Goal: Task Accomplishment & Management: Manage account settings

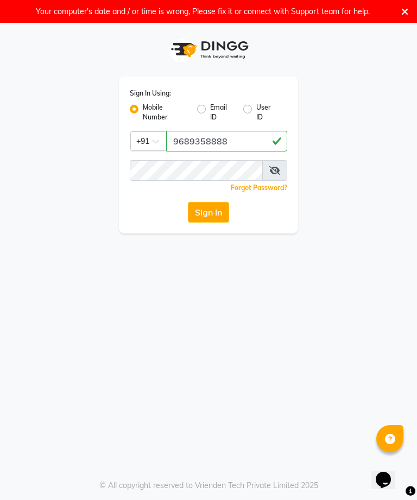
type input "9689358888"
click at [212, 211] on button "Sign In" at bounding box center [208, 212] width 41 height 21
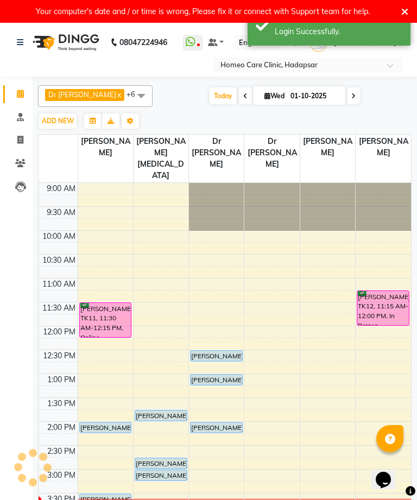
click at [18, 150] on li "Invoice" at bounding box center [16, 140] width 33 height 23
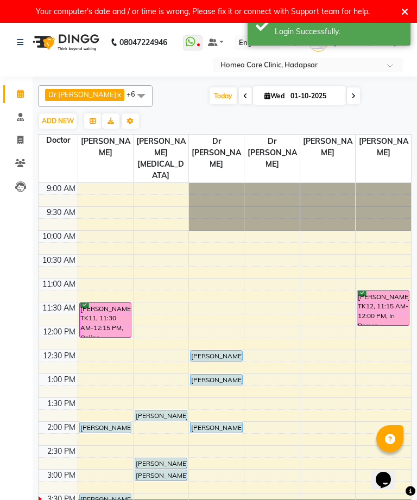
scroll to position [287, 0]
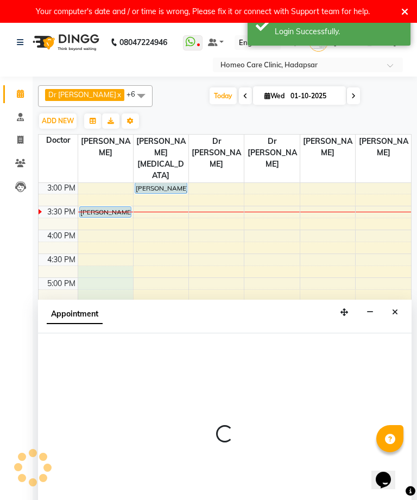
select select "65961"
select select "1005"
select select "tentative"
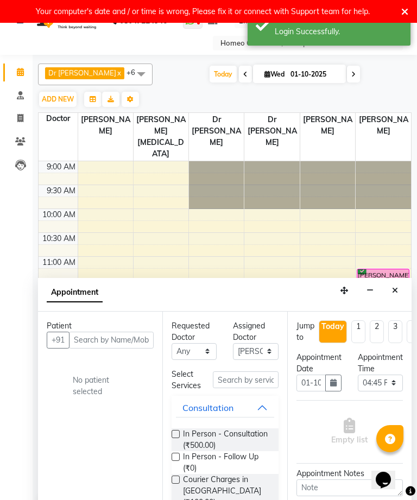
scroll to position [-1, 0]
click at [396, 287] on icon "Close" at bounding box center [395, 291] width 6 height 8
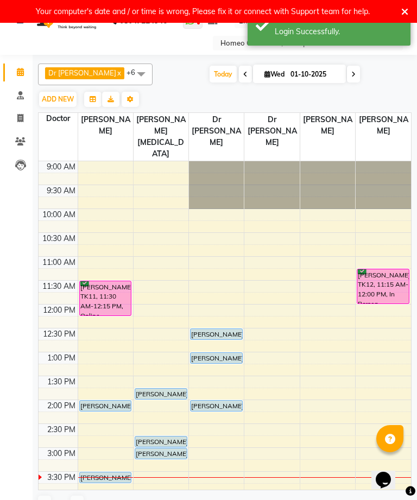
click at [18, 144] on icon at bounding box center [20, 141] width 10 height 8
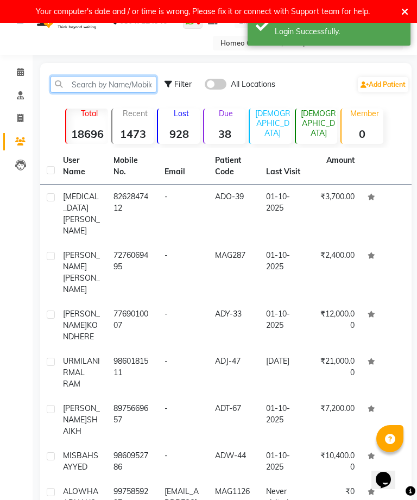
click at [142, 86] on input "text" at bounding box center [103, 84] width 106 height 17
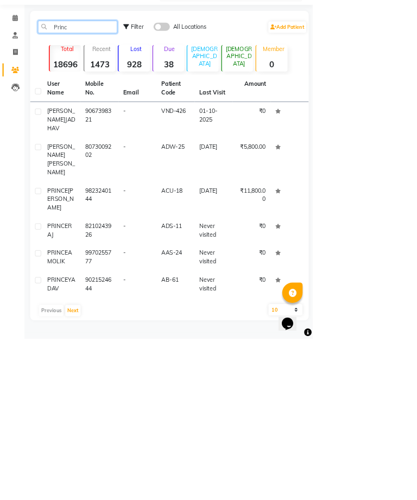
scroll to position [21, 0]
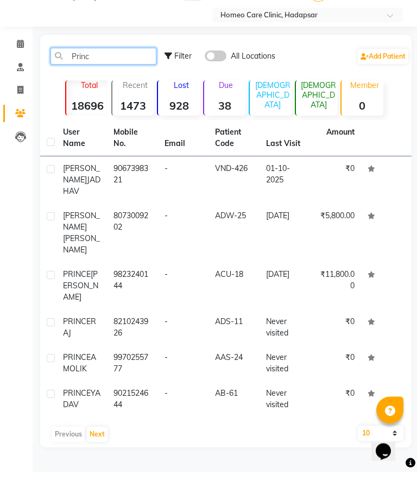
type input "Princ"
click at [233, 232] on td "ADW-25" at bounding box center [233, 261] width 50 height 59
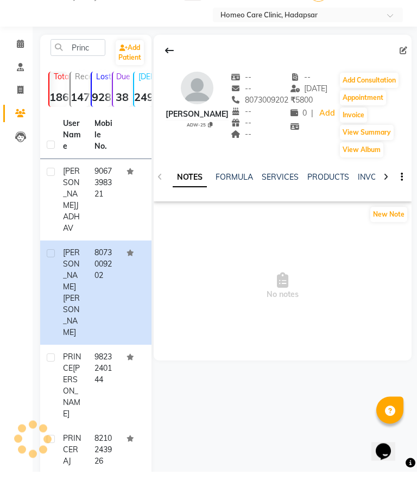
scroll to position [23, 0]
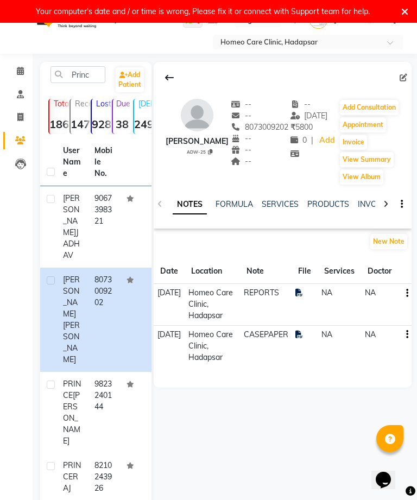
click at [382, 112] on button "Add Consultation" at bounding box center [369, 107] width 59 height 15
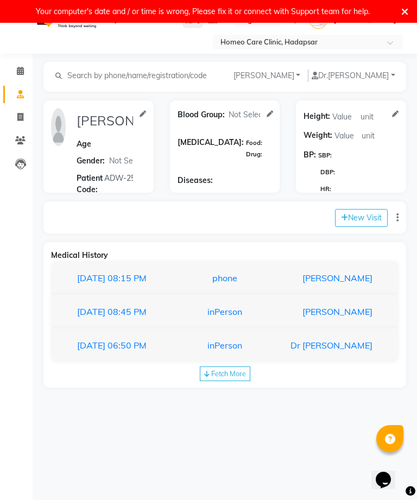
click at [237, 279] on div "phone" at bounding box center [225, 277] width 104 height 13
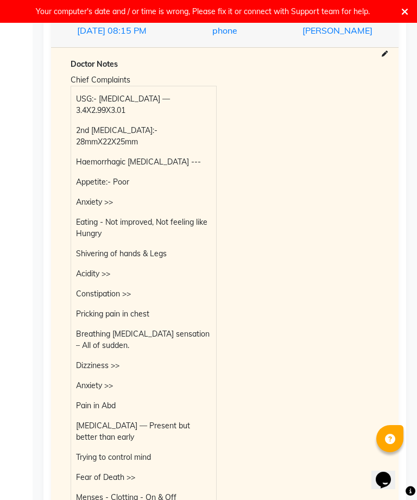
click at [89, 116] on p "USG:- [MEDICAL_DATA] — 3.4X2.99X3.01" at bounding box center [143, 104] width 135 height 23
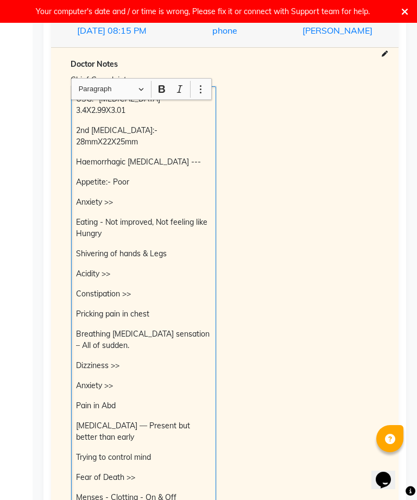
scroll to position [270, 0]
click at [91, 117] on p "USG:- [MEDICAL_DATA] — 3.4X2.99X3.01" at bounding box center [143, 105] width 135 height 23
click at [126, 117] on p "USG:- [MEDICAL_DATA] — 3.4X2.99X3.01" at bounding box center [143, 105] width 135 height 23
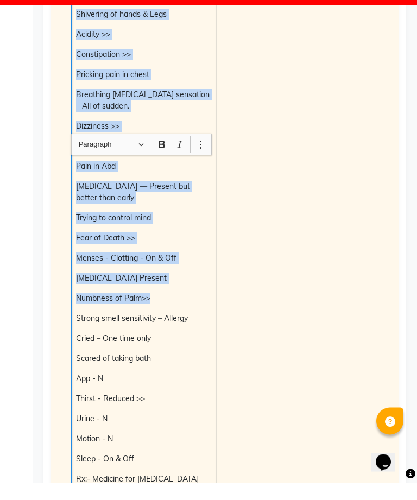
scroll to position [504, 0]
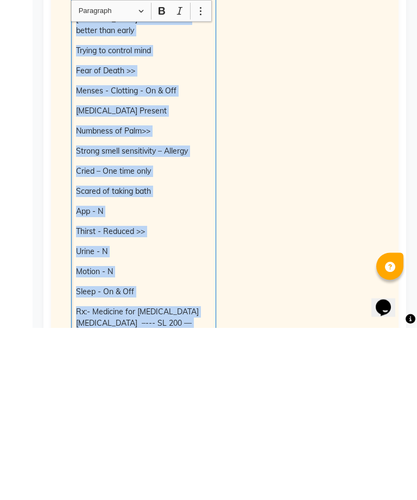
copy div "USG:- [MEDICAL_DATA] — 3.4X2.99X3.01 2nd [MEDICAL_DATA]:- 28mmX22X25mm Haemorrh…"
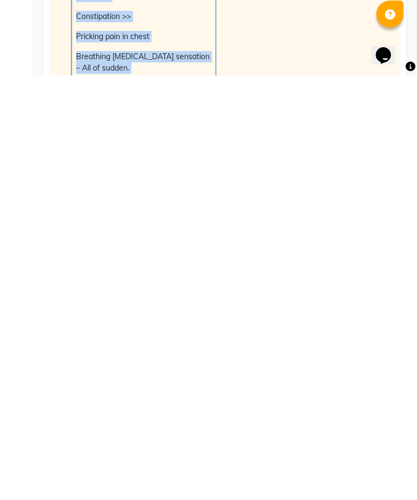
scroll to position [122, 0]
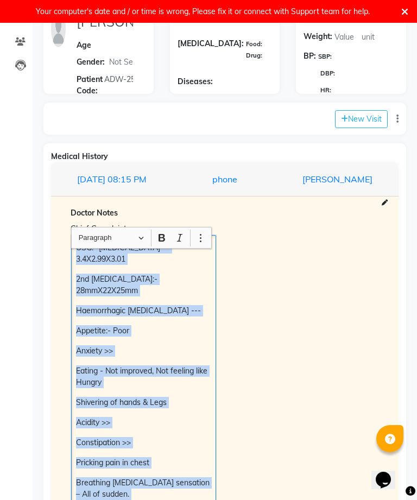
click at [366, 124] on button "New Visit" at bounding box center [361, 119] width 53 height 18
select select "935"
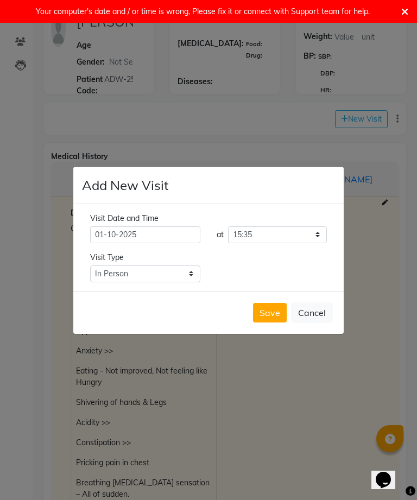
scroll to position [35, 0]
click at [187, 265] on select "Select Type In Person Video Phone Chat" at bounding box center [145, 273] width 110 height 17
select select "phone"
click at [269, 303] on button "Save" at bounding box center [270, 313] width 34 height 20
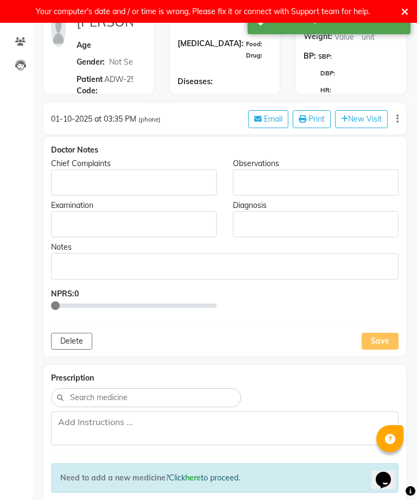
type input "[PERSON_NAME]"
select select
type input "ADW-25"
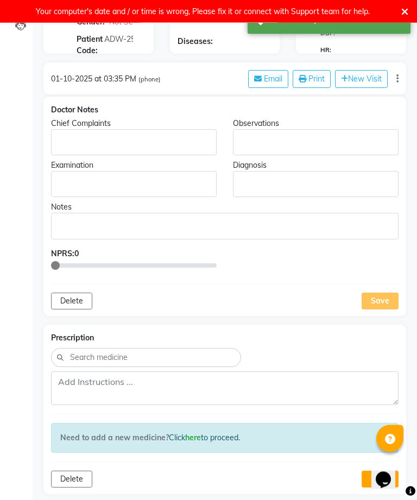
scroll to position [162, 0]
click at [198, 140] on p "Rich Text Editor, main" at bounding box center [133, 142] width 155 height 11
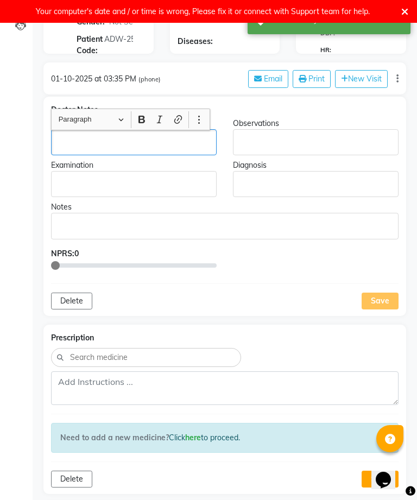
click at [196, 138] on p "Rich Text Editor, main" at bounding box center [133, 142] width 155 height 11
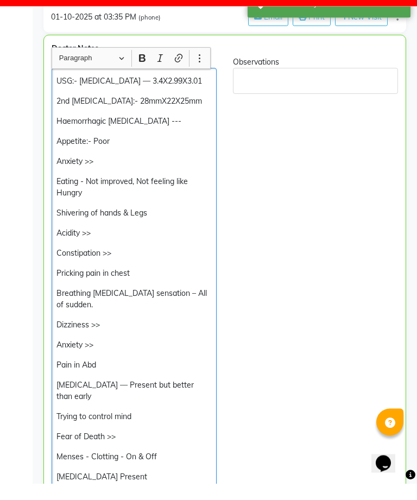
scroll to position [206, 0]
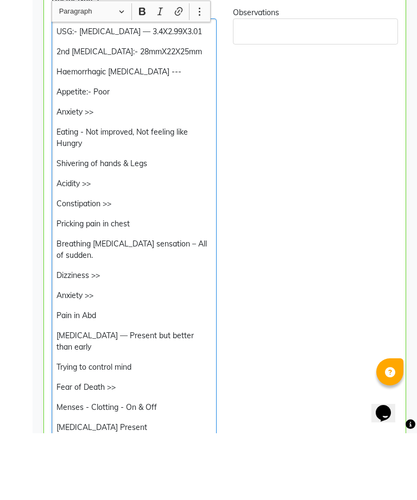
click at [167, 113] on p "2nd [MEDICAL_DATA]:- 28mmX22X25mm" at bounding box center [133, 118] width 155 height 11
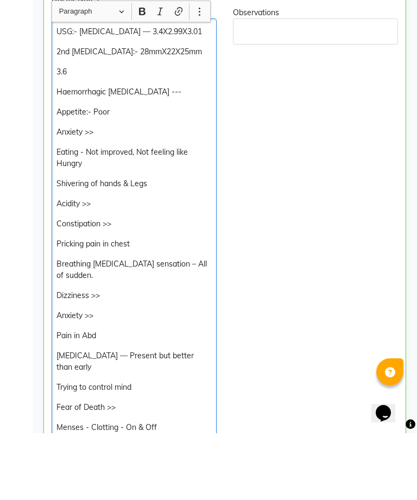
click at [58, 133] on p "3.6" at bounding box center [133, 138] width 155 height 11
click at [154, 153] on p "Haemorrhagic [MEDICAL_DATA] ---" at bounding box center [133, 158] width 155 height 11
click at [104, 113] on p "2nd [MEDICAL_DATA]:- 28mmX22X25mm" at bounding box center [133, 118] width 155 height 11
click at [99, 113] on p "2nd [MEDICAL_DATA]:- 28mmX22X25mm" at bounding box center [133, 118] width 155 height 11
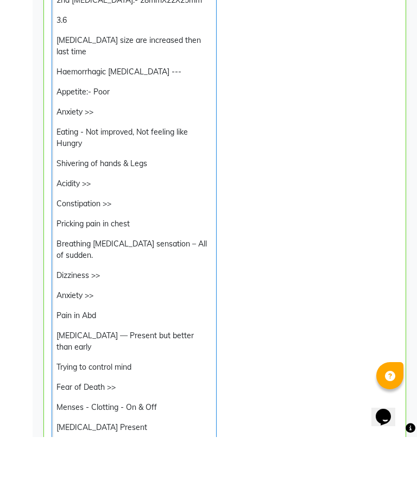
scroll to position [260, 0]
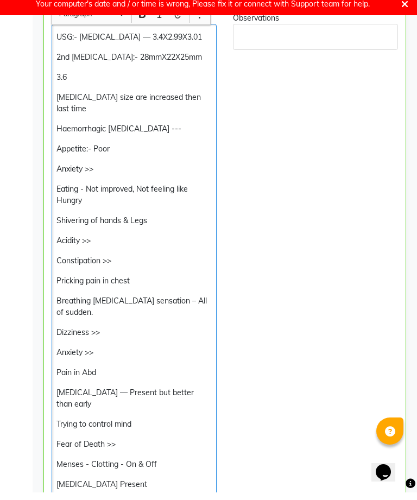
click at [123, 149] on div "USG:- [MEDICAL_DATA] — 3.4X2.99X3.01 2nd [MEDICAL_DATA]:- 28mmX22X25mm 3.6 [MED…" at bounding box center [134, 379] width 165 height 697
click at [126, 151] on p "Appetite:- Poor" at bounding box center [133, 156] width 155 height 11
click at [195, 103] on p "[MEDICAL_DATA] size are increased then last time" at bounding box center [133, 110] width 155 height 23
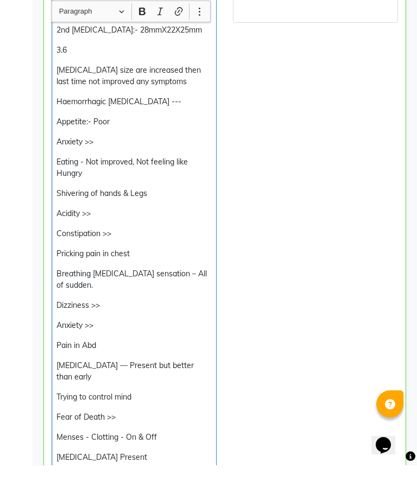
click at [172, 108] on div "USG:- [MEDICAL_DATA] — 3.4X2.99X3.01 2nd [MEDICAL_DATA]:- 28mmX22X25mm 3.6 [MED…" at bounding box center [134, 379] width 165 height 697
click at [101, 171] on p "Anxiety >>" at bounding box center [133, 176] width 155 height 11
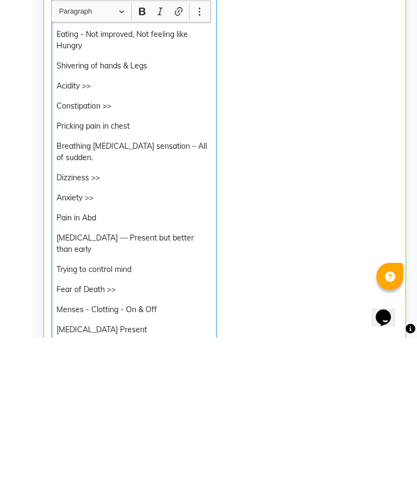
click at [103, 243] on p "Acidity >>" at bounding box center [133, 248] width 155 height 11
click at [129, 263] on p "Constipation >>" at bounding box center [133, 268] width 155 height 11
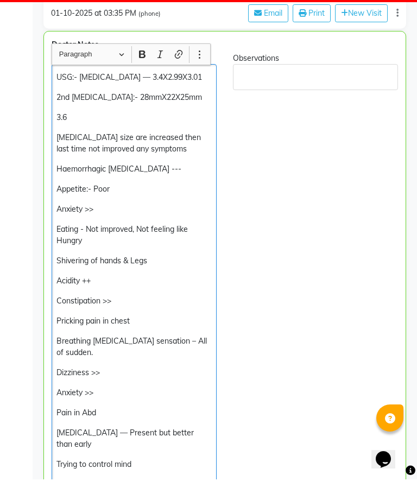
scroll to position [206, 0]
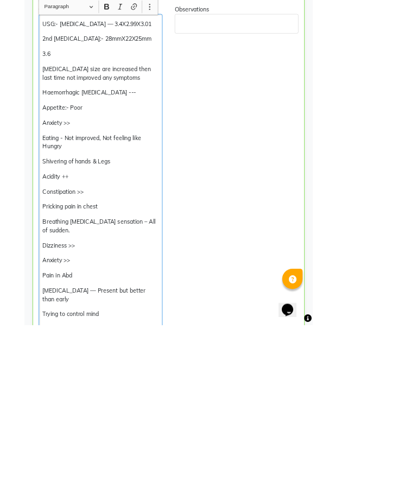
click at [79, 137] on p "3.6" at bounding box center [133, 138] width 155 height 11
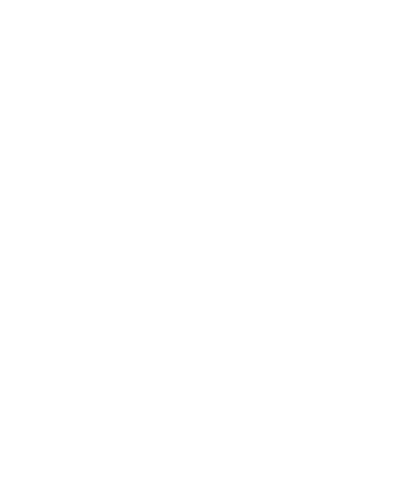
scroll to position [1208, 0]
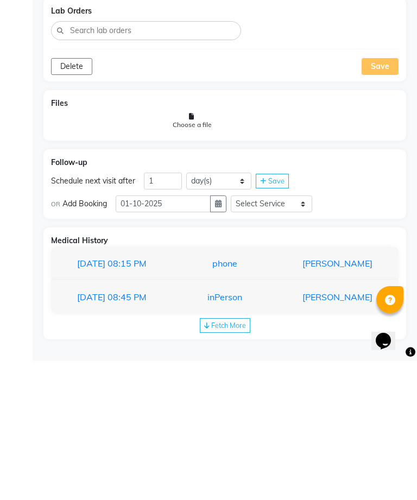
click at [259, 396] on div "phone" at bounding box center [225, 402] width 104 height 13
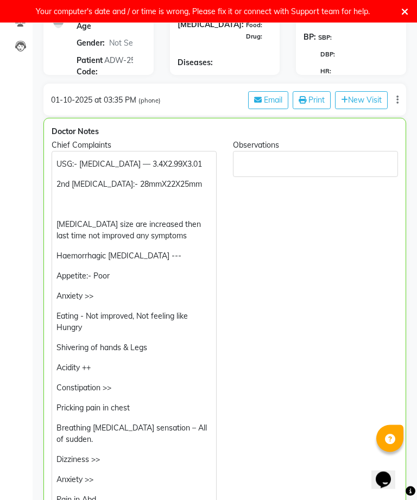
scroll to position [135, 0]
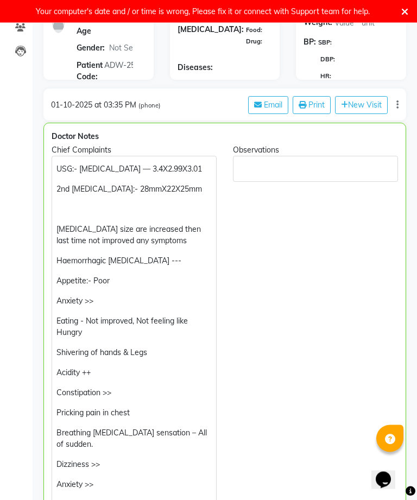
click at [179, 194] on p "2nd [MEDICAL_DATA]:- 28mmX22X25mm" at bounding box center [133, 189] width 155 height 11
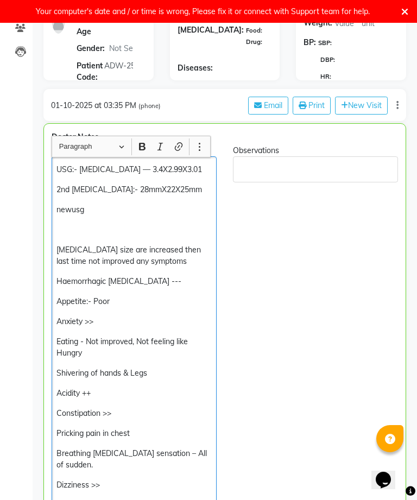
click at [144, 144] on icon "Editor toolbar" at bounding box center [142, 147] width 7 height 8
click at [62, 215] on p "newusg ​​​​​​​" at bounding box center [133, 209] width 155 height 11
click at [70, 215] on p "new usg" at bounding box center [133, 209] width 155 height 11
click at [71, 213] on p "new usg" at bounding box center [133, 209] width 155 height 11
click at [145, 154] on button "Bold (⌘B) Bold" at bounding box center [142, 146] width 16 height 16
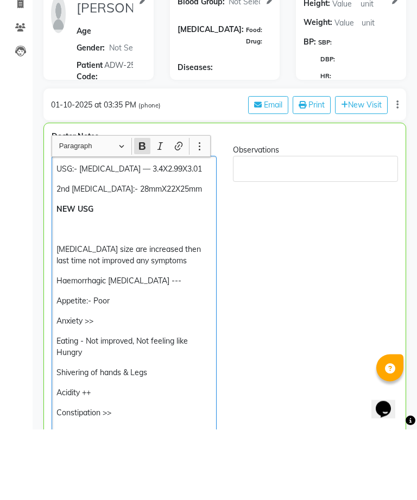
scroll to position [64, 0]
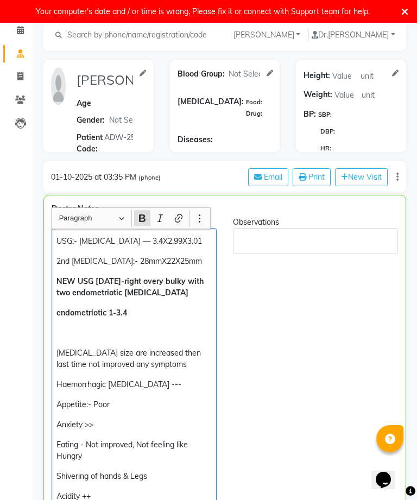
click at [110, 316] on strong "endometriotic 1-3.4" at bounding box center [91, 313] width 71 height 10
click at [138, 315] on p "endometriotic (1)-3.4" at bounding box center [133, 312] width 155 height 11
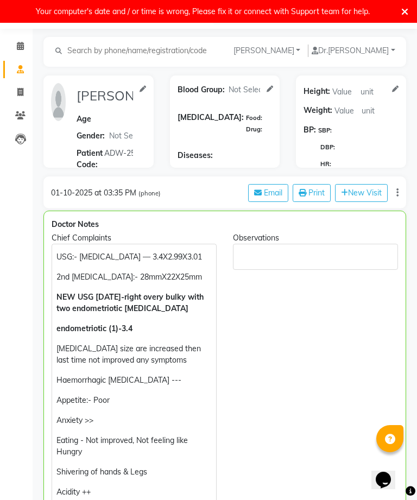
scroll to position [43, 0]
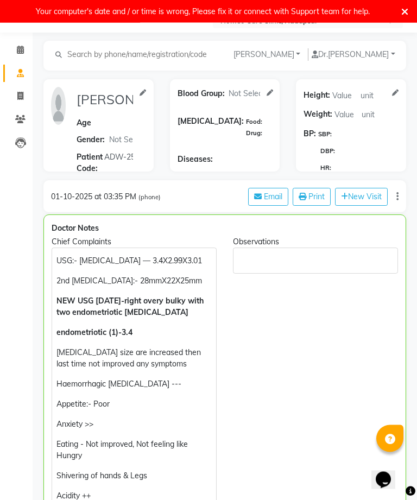
click at [151, 333] on p "endometriotic (1)-3.4" at bounding box center [133, 332] width 155 height 11
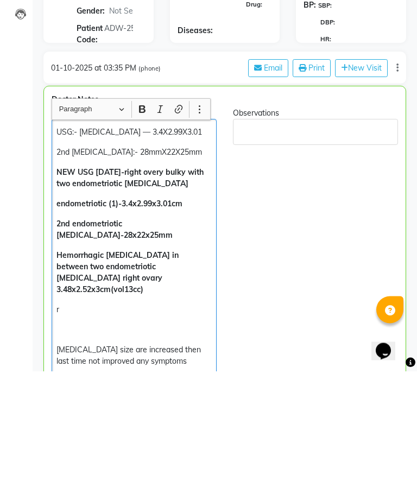
click at [77, 296] on strong "NEW USG [DATE]-right overy bulky with two endometriotic [MEDICAL_DATA]" at bounding box center [129, 306] width 147 height 21
click at [193, 433] on p "r" at bounding box center [133, 438] width 155 height 11
click at [61, 256] on p "USG:- [MEDICAL_DATA] — 3.4X2.99X3.01" at bounding box center [133, 261] width 155 height 11
click at [64, 256] on p "USG:- [MEDICAL_DATA] — 3.4X2.99X3.01" at bounding box center [133, 261] width 155 height 11
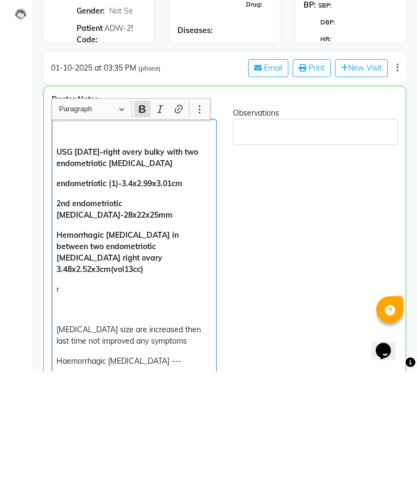
click at [58, 276] on strong "USG [DATE]-right overy bulky with two endometriotic [MEDICAL_DATA]" at bounding box center [127, 286] width 142 height 21
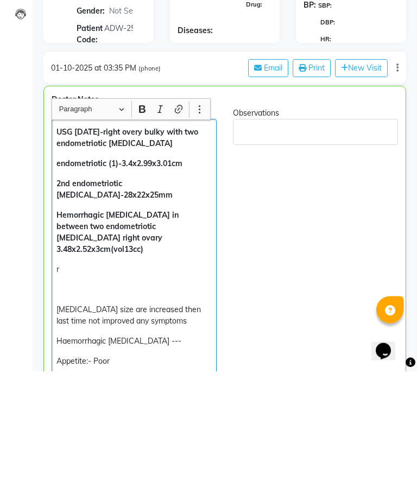
click at [67, 393] on p "r" at bounding box center [133, 398] width 155 height 11
click at [140, 234] on icon "Editor toolbar" at bounding box center [142, 238] width 7 height 8
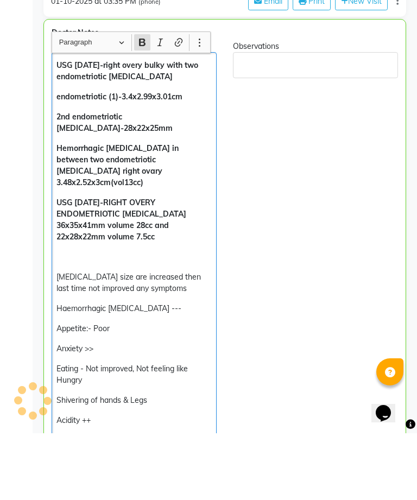
scroll to position [239, 0]
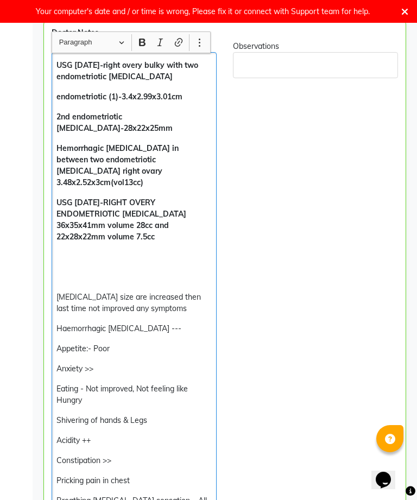
click at [144, 44] on icon "Editor toolbar" at bounding box center [142, 43] width 7 height 8
click at [143, 42] on icon "Editor toolbar" at bounding box center [142, 43] width 7 height 8
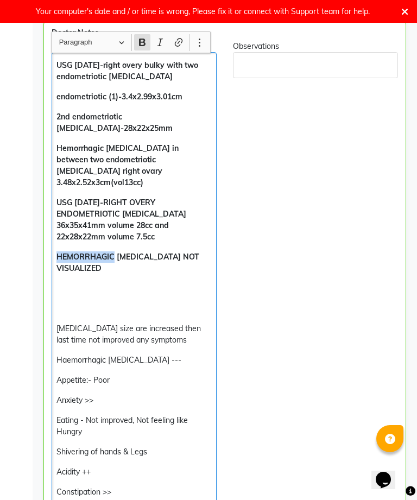
click at [177, 283] on p "Rich Text Editor, main" at bounding box center [133, 288] width 155 height 11
click at [160, 283] on p "Rich Text Editor, main" at bounding box center [133, 288] width 155 height 11
click at [186, 217] on p "USG [DATE]-RIGHT OVERY ENDOMETRIOTIC [MEDICAL_DATA] 36x35x41mm volume 28cc and …" at bounding box center [133, 220] width 155 height 46
copy strong "HEMORRHAGIC"
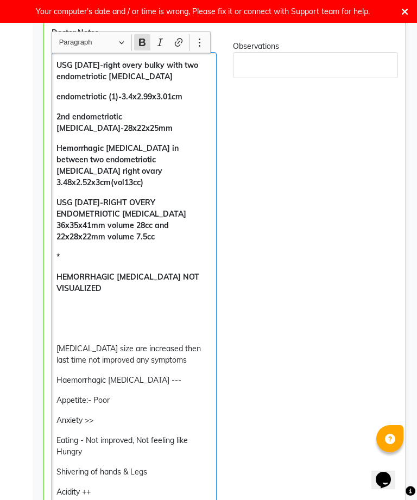
click at [158, 323] on p "Rich Text Editor, main" at bounding box center [133, 328] width 155 height 11
copy strong "HEMORRHAGIC [MEDICAL_DATA] NOT VISUALIZED"
click at [102, 251] on p "*" at bounding box center [133, 256] width 155 height 11
click at [101, 251] on p "*" at bounding box center [133, 256] width 155 height 11
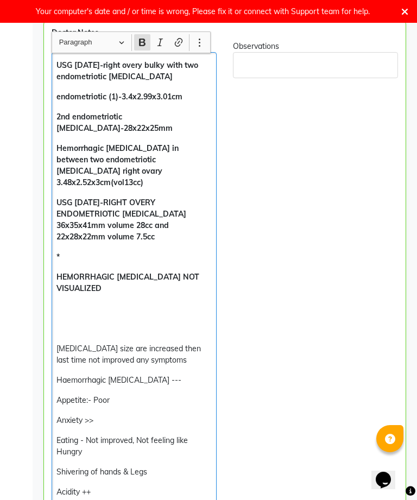
click at [86, 251] on p "*" at bounding box center [133, 256] width 155 height 11
click at [88, 251] on p "*" at bounding box center [133, 256] width 155 height 11
click at [119, 251] on p "*" at bounding box center [133, 256] width 155 height 11
click at [89, 251] on p "*" at bounding box center [133, 256] width 155 height 11
click at [91, 251] on p "*" at bounding box center [133, 256] width 155 height 11
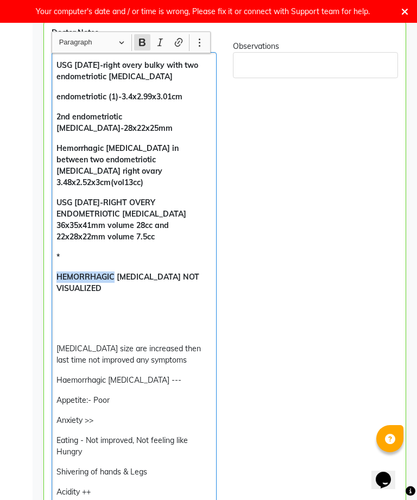
click at [91, 251] on p "*" at bounding box center [133, 256] width 155 height 11
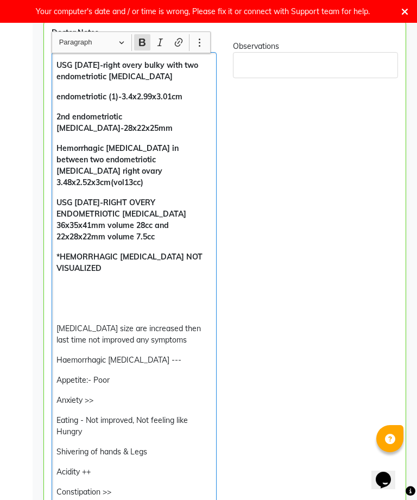
click at [210, 251] on p "*HEMORRHAGIC [MEDICAL_DATA] NOT VISUALIZED" at bounding box center [133, 262] width 155 height 23
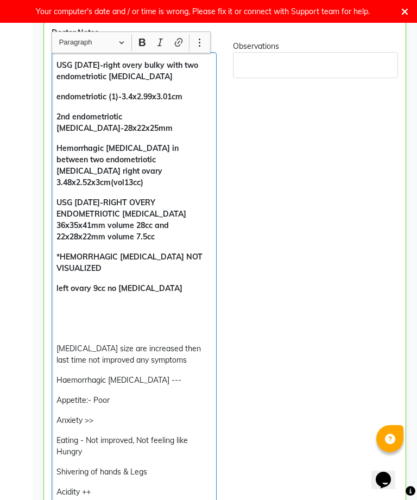
click at [60, 343] on p "[MEDICAL_DATA] size are increased then last time not improved any symptoms" at bounding box center [133, 354] width 155 height 23
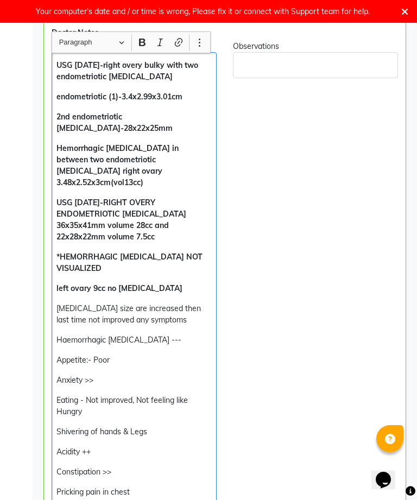
click at [160, 293] on div "USG [DATE]-right overy bulky with two endometriotic [MEDICAL_DATA] endometrioti…" at bounding box center [134, 492] width 165 height 880
click at [155, 303] on p "[MEDICAL_DATA] size are increased then last time not improved any symptoms" at bounding box center [133, 314] width 155 height 23
click at [183, 339] on div "USG [DATE]-right overy bulky with two endometriotic [MEDICAL_DATA] endometrioti…" at bounding box center [134, 492] width 165 height 880
click at [56, 303] on p "[MEDICAL_DATA] size are increased then last time not improved any symptoms" at bounding box center [133, 314] width 155 height 23
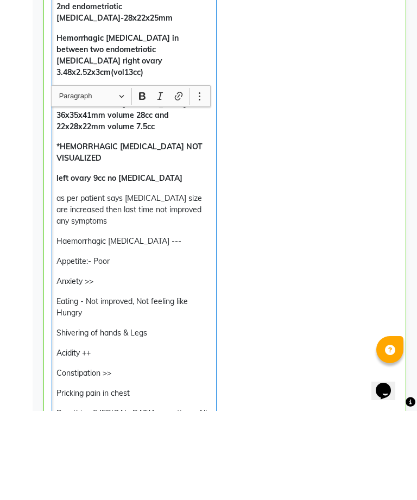
scroll to position [261, 0]
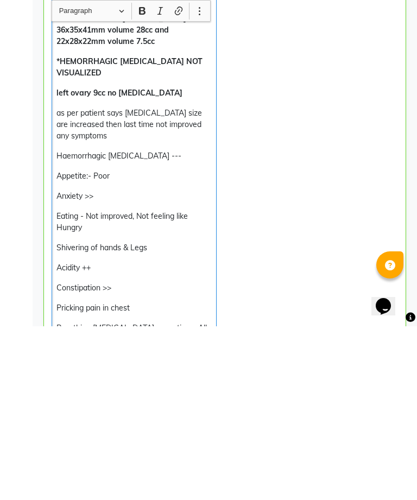
click at [144, 324] on p "Haemorrhagic [MEDICAL_DATA] ---" at bounding box center [133, 329] width 155 height 11
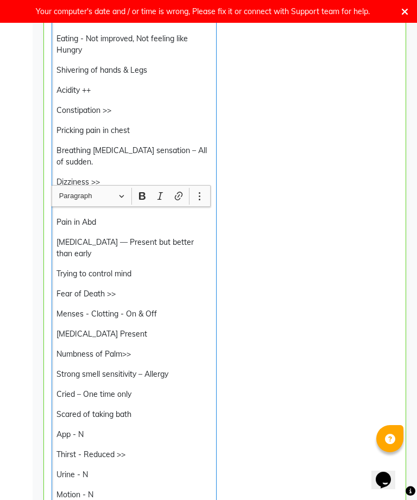
scroll to position [634, 0]
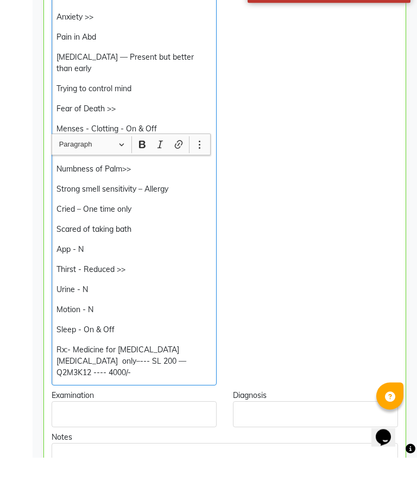
scroll to position [777, 0]
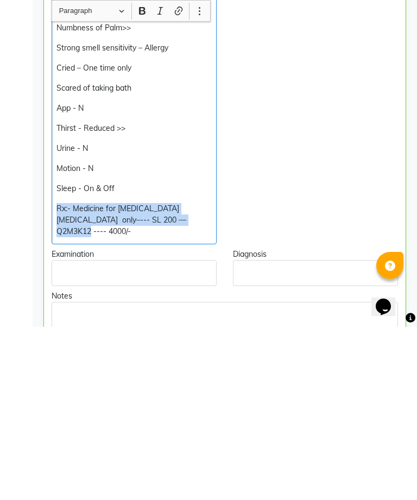
copy p "Rx:- Medicine for [MEDICAL_DATA] [MEDICAL_DATA] only–--- SL 200 — Q2M3K12 ---- …"
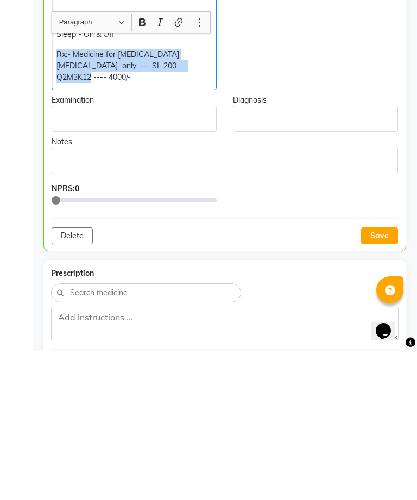
click at [376, 376] on button "Save" at bounding box center [379, 384] width 37 height 17
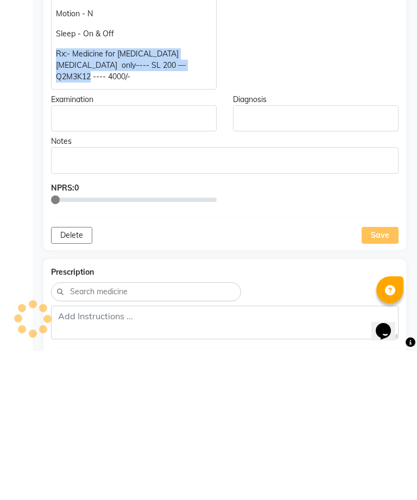
scroll to position [1104, 0]
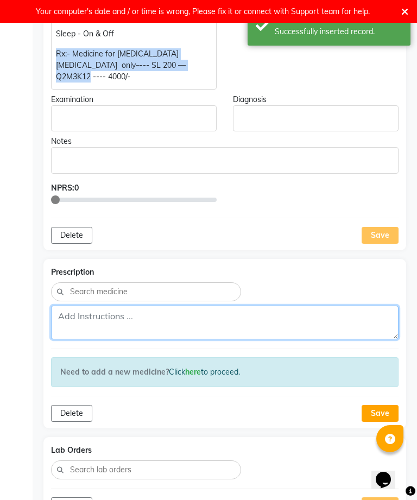
click at [332, 306] on textarea at bounding box center [224, 323] width 347 height 34
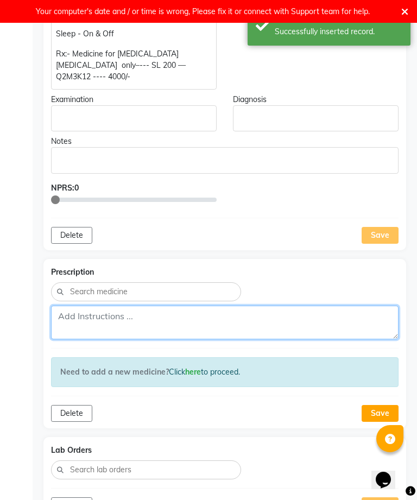
click at [314, 306] on textarea at bounding box center [224, 323] width 347 height 34
click at [316, 306] on textarea at bounding box center [224, 323] width 347 height 34
paste textarea "rx:-%20Medicine%20for%20Endometriosis%20Cyst%20%20only%E2%80%93---%20SL%20200%2…"
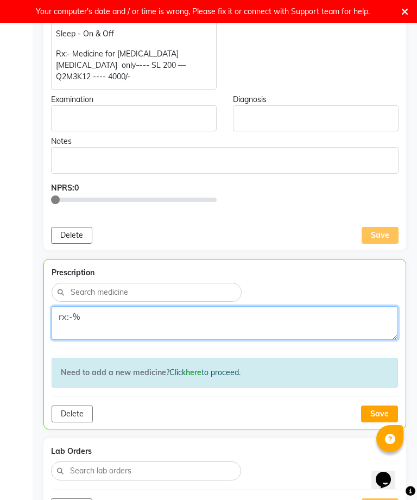
type textarea "rx:"
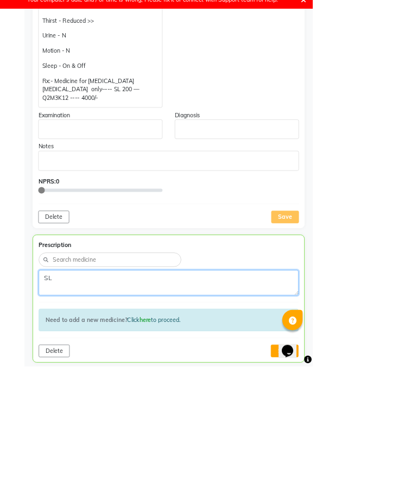
scroll to position [999, 0]
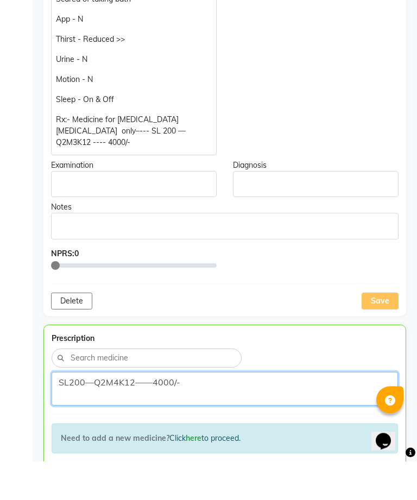
click at [149, 411] on textarea "SL200—Q2M4K12——4000/-" at bounding box center [225, 428] width 346 height 34
click at [301, 411] on textarea "SL200—Q2M4K12——4000/-" at bounding box center [225, 428] width 346 height 34
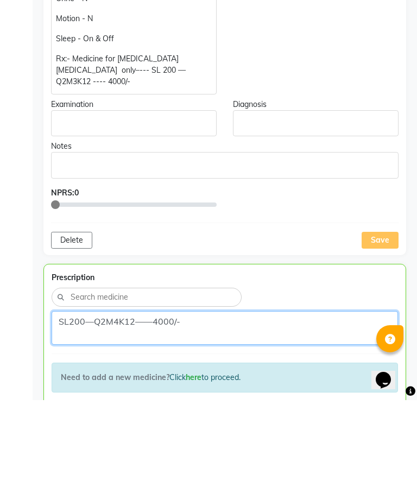
type textarea "SL200—Q2M4K12——4000/-"
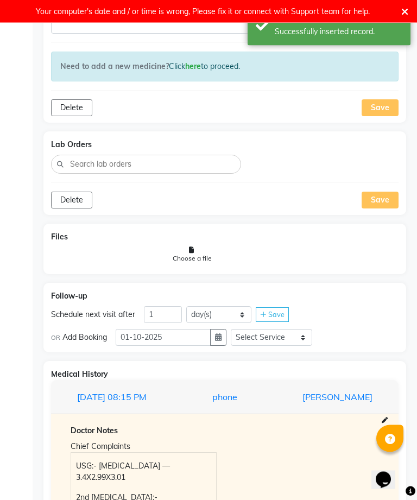
scroll to position [1410, 0]
click at [175, 306] on input "1" at bounding box center [163, 314] width 38 height 17
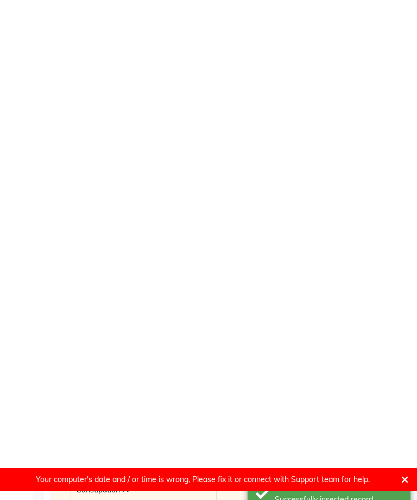
scroll to position [2094, 0]
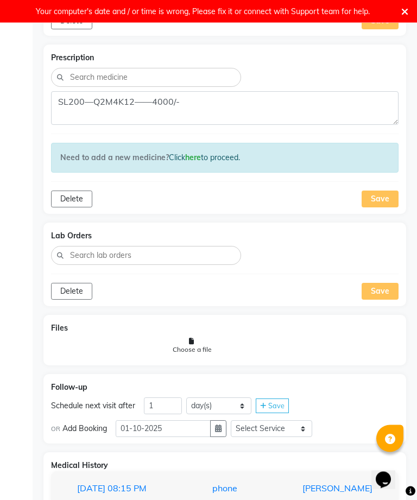
scroll to position [1318, 0]
click at [163, 397] on input "1" at bounding box center [163, 405] width 38 height 17
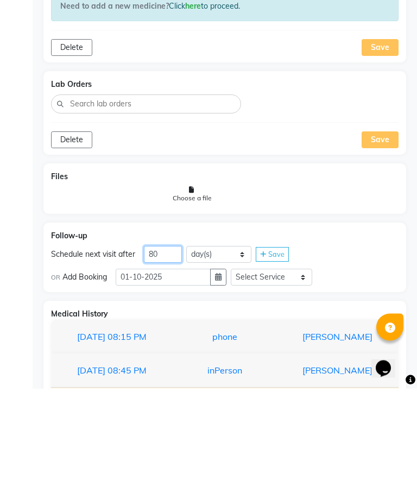
scroll to position [1374, 0]
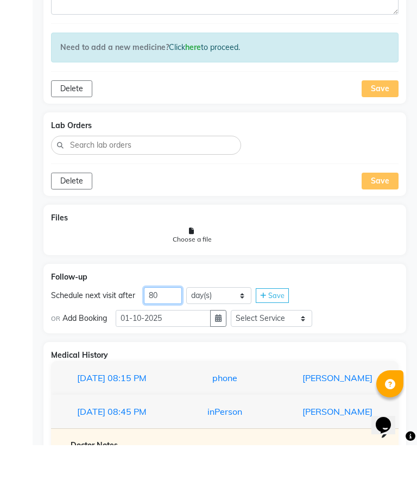
type input "80"
click at [288, 365] on select "Select Service In Person - Consultation Online - Follow Up Online - Consultatio…" at bounding box center [271, 373] width 81 height 17
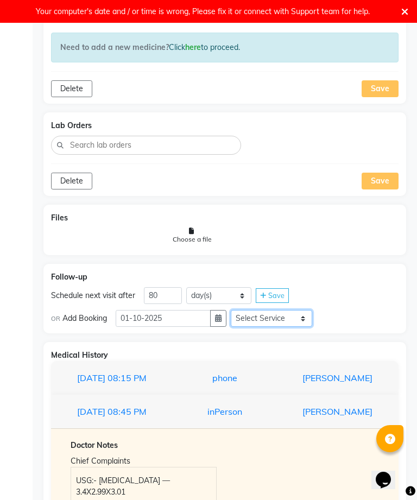
select select "981031"
click at [276, 291] on span "Save" at bounding box center [276, 295] width 16 height 9
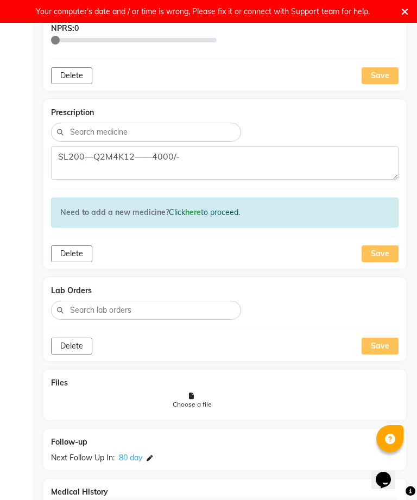
scroll to position [1266, 0]
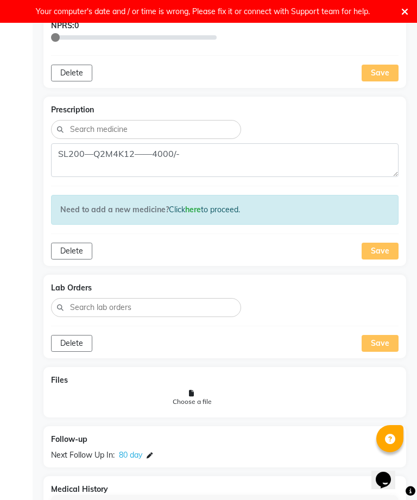
click at [138, 449] on span "80 day" at bounding box center [130, 454] width 23 height 11
click at [151, 453] on icon at bounding box center [150, 456] width 6 height 6
select select "981031"
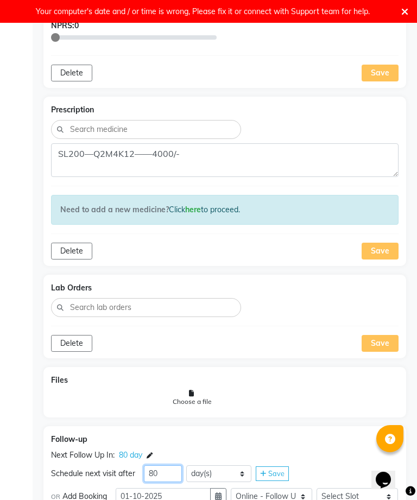
click at [164, 465] on input "80" at bounding box center [163, 473] width 38 height 17
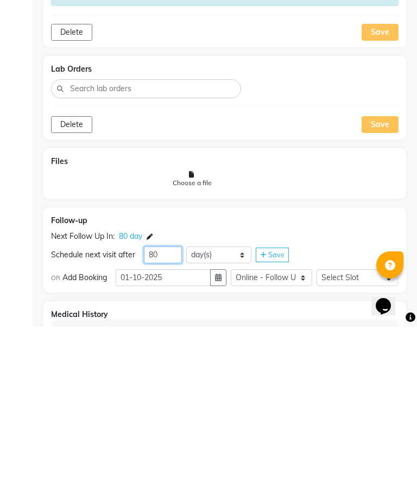
type input "8"
type input "60"
click at [376, 290] on div "Save" at bounding box center [379, 298] width 37 height 17
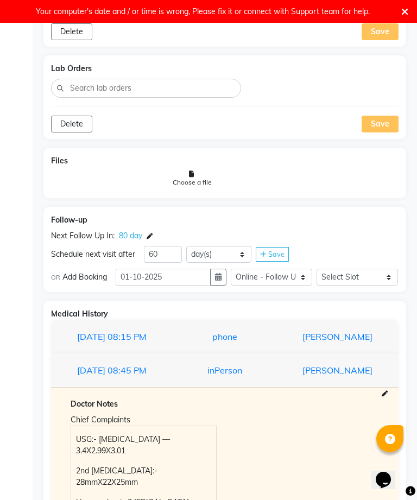
click at [282, 250] on span "Save" at bounding box center [276, 254] width 16 height 9
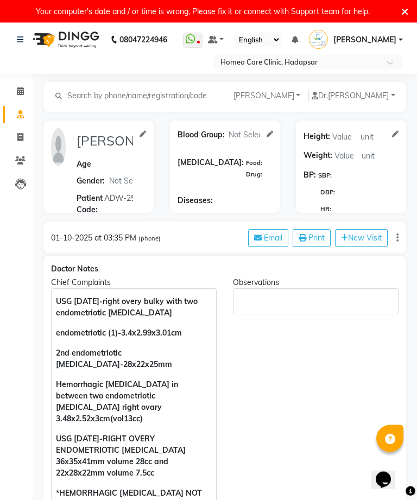
scroll to position [0, 0]
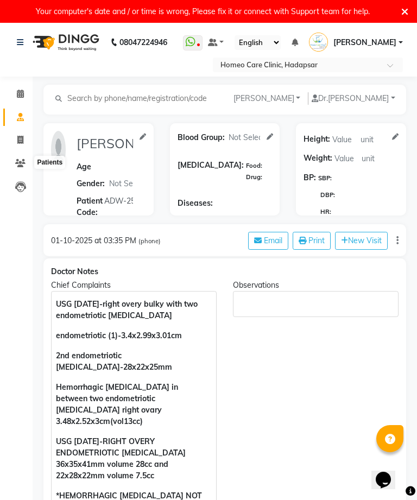
click at [21, 161] on icon at bounding box center [20, 163] width 10 height 8
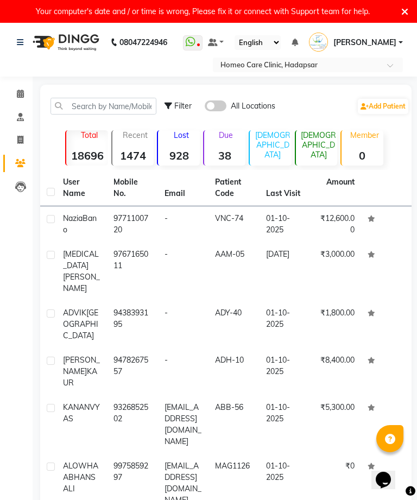
click at [130, 266] on td "9767165011" at bounding box center [132, 271] width 50 height 59
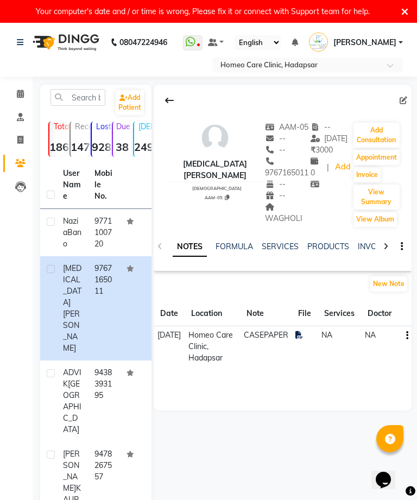
click at [385, 137] on button "Add Consultation" at bounding box center [376, 135] width 46 height 25
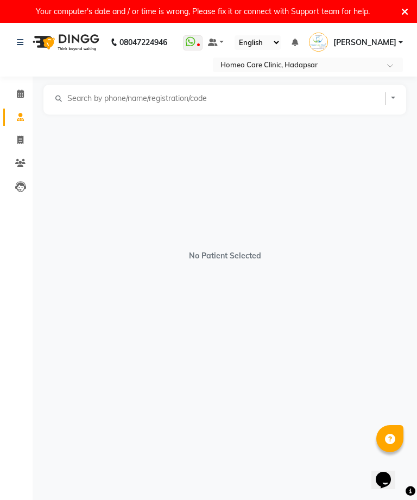
select select "[DEMOGRAPHIC_DATA]"
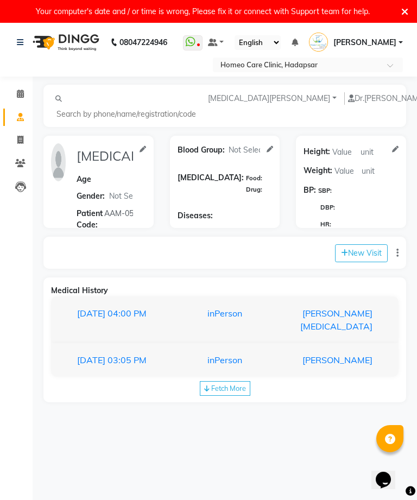
click at [242, 317] on div "inPerson" at bounding box center [225, 320] width 104 height 26
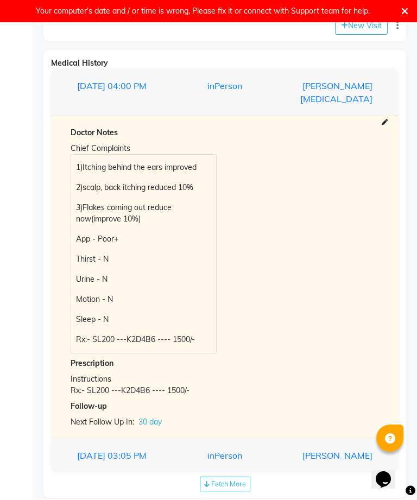
scroll to position [226, 0]
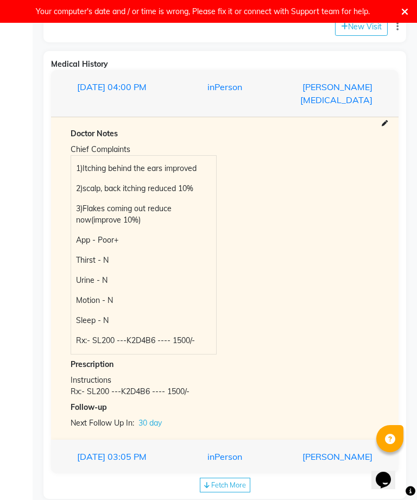
click at [180, 172] on p "1)Itching behind the ears improved" at bounding box center [143, 168] width 135 height 11
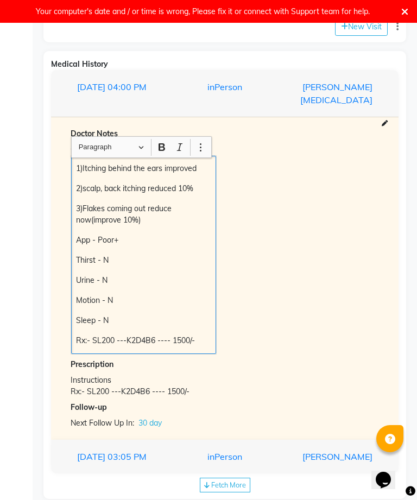
click at [110, 173] on p "1)Itching behind the ears improved" at bounding box center [143, 168] width 135 height 11
copy div "1)Itching behind the ears improved 2)scalp, back itching reduced 10% 3)Flakes c…"
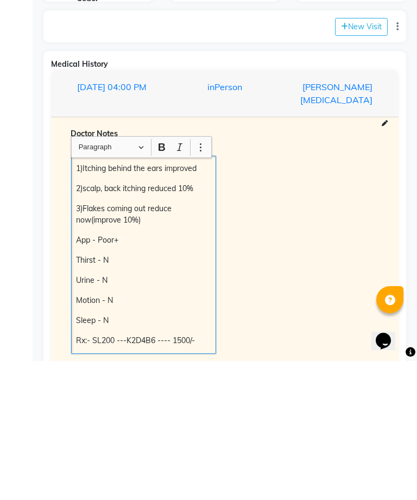
scroll to position [71, 0]
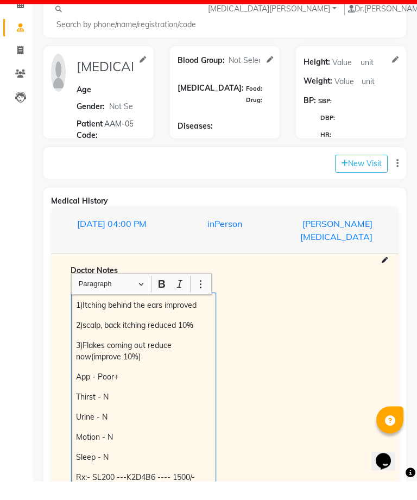
click at [364, 174] on button "New Visit" at bounding box center [361, 183] width 53 height 18
select select "995"
select select "inPerson"
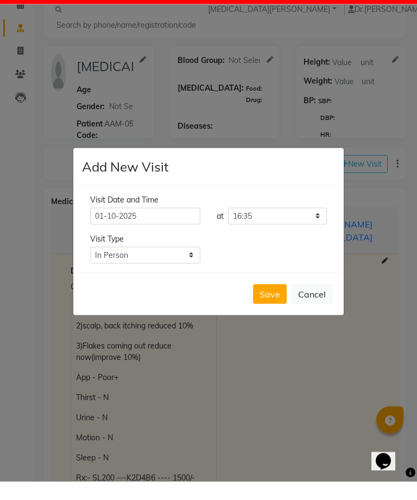
click at [272, 312] on button "Save" at bounding box center [270, 313] width 34 height 20
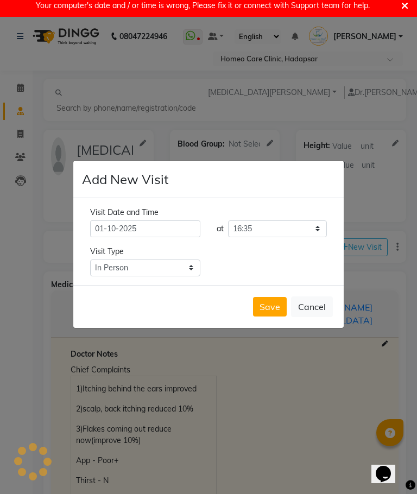
type input "[MEDICAL_DATA][PERSON_NAME]"
select select "[DEMOGRAPHIC_DATA]"
type input "AAM-05"
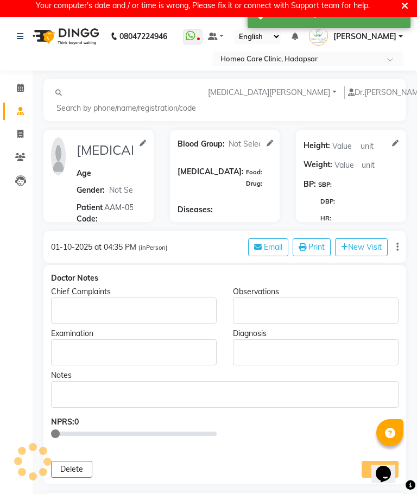
scroll to position [23, 0]
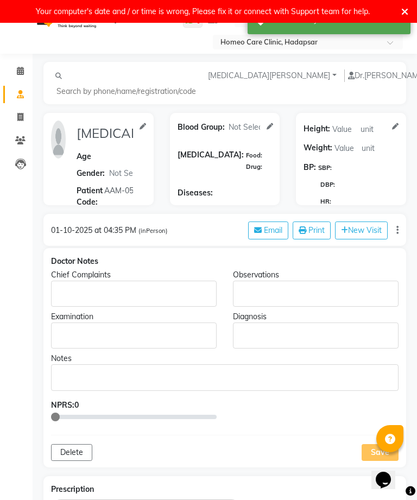
click at [169, 300] on p "Rich Text Editor, main" at bounding box center [133, 293] width 155 height 11
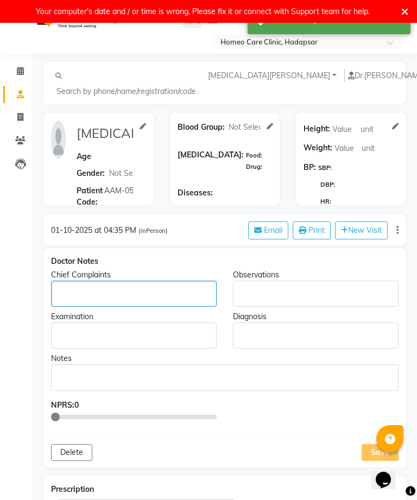
click at [174, 288] on p "Rich Text Editor, main" at bounding box center [133, 293] width 155 height 11
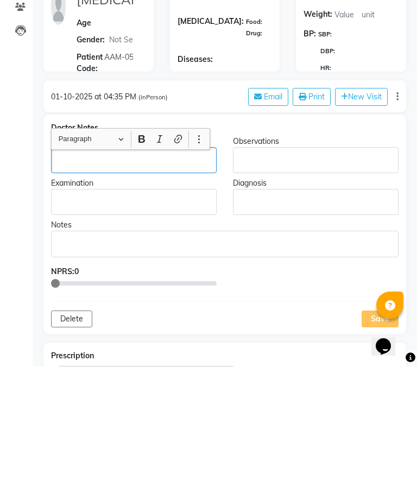
click at [192, 288] on p "Rich Text Editor, main" at bounding box center [133, 293] width 155 height 11
click at [195, 288] on p "Rich Text Editor, main" at bounding box center [133, 293] width 155 height 11
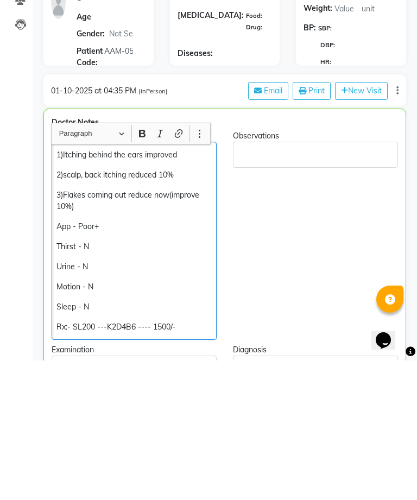
click at [194, 289] on p "1)Itching behind the ears improved" at bounding box center [133, 294] width 155 height 11
click at [74, 329] on p "3)Flakes coming out reduce now(improve 10%)" at bounding box center [133, 340] width 155 height 23
click at [67, 329] on p "3)Flakes coming out reduce now(improve 10%)" at bounding box center [133, 340] width 155 height 23
click at [159, 281] on div "1)Itching behind the ears improved 80% 2)scalp, back itching reduced 10% 3)Flak…" at bounding box center [134, 380] width 165 height 198
click at [70, 329] on p "3)Flakes coming out reduce now(improve 10%)" at bounding box center [133, 340] width 155 height 23
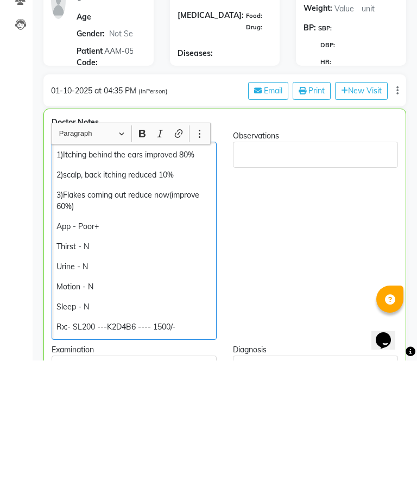
click at [166, 380] on p "Thirst - N" at bounding box center [133, 385] width 155 height 11
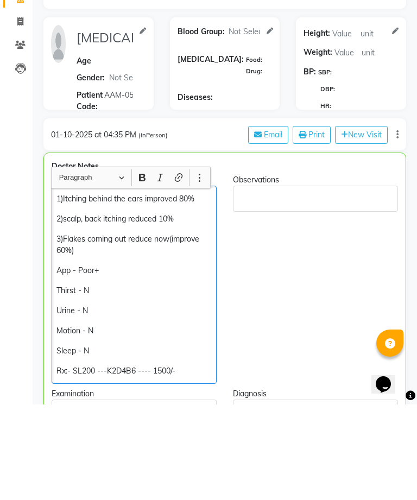
click at [179, 309] on p "2)scalp, back itching reduced 10%" at bounding box center [133, 314] width 155 height 11
click at [156, 281] on div "1)Itching behind the ears improved 80% 2)scalp, back itching reduced 3)Flakes c…" at bounding box center [134, 380] width 165 height 198
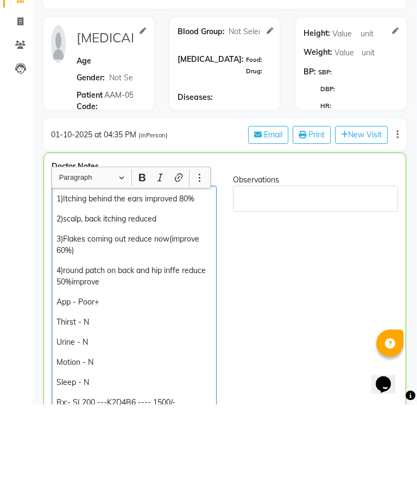
click at [185, 360] on p "4)round patch on back and hip inffe reduce 50%improve" at bounding box center [133, 371] width 155 height 23
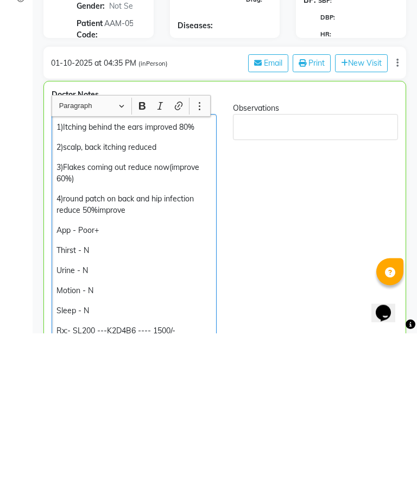
click at [164, 281] on div "1)Itching behind the ears improved 80% 2)scalp, back itching reduced 3)Flakes c…" at bounding box center [134, 396] width 165 height 230
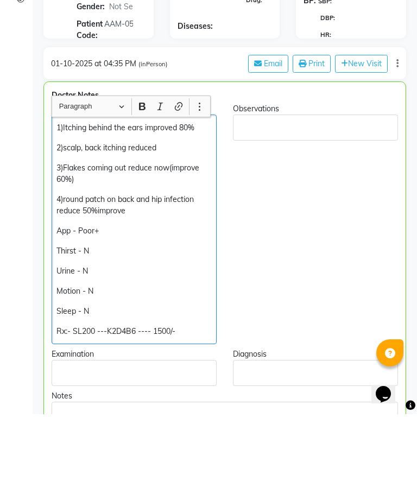
scroll to position [106, 0]
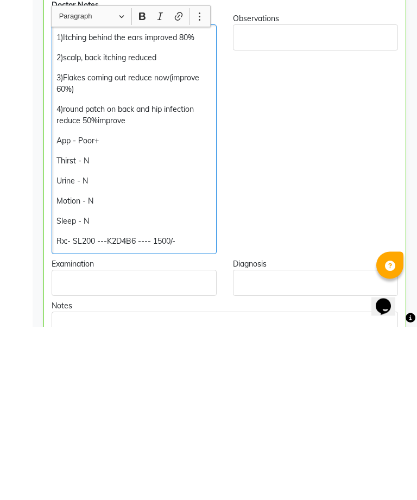
click at [165, 409] on p "Rx:- SL200 ---K2D4B6 ---- 1500/-" at bounding box center [133, 414] width 155 height 11
click at [169, 409] on p "Rx:- SL200 ---K2D4B6 ---- 1500/-" at bounding box center [133, 414] width 155 height 11
copy p "Rx:- SL200 ---K2D4B6 ---- 1500/-"
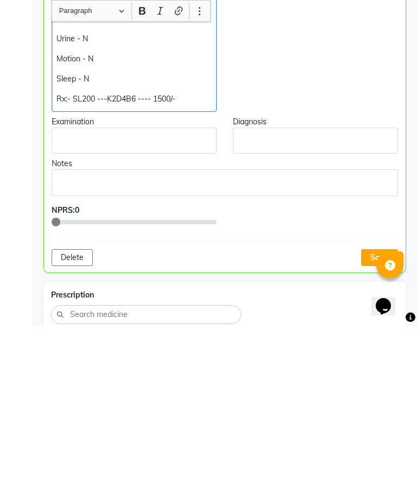
click at [383, 423] on button "Save" at bounding box center [379, 431] width 37 height 17
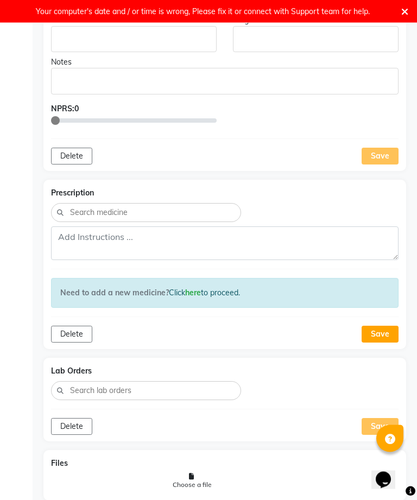
scroll to position [513, 0]
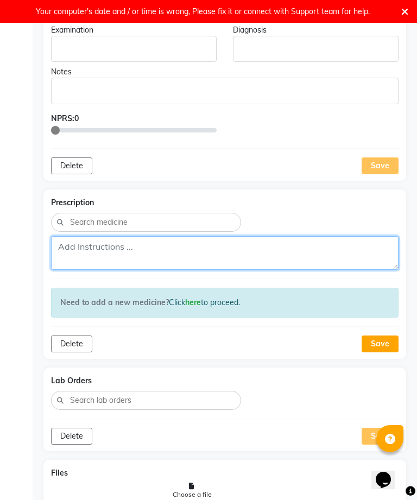
click at [326, 262] on textarea at bounding box center [224, 253] width 347 height 34
click at [327, 263] on textarea at bounding box center [224, 253] width 347 height 34
click at [163, 258] on textarea at bounding box center [224, 253] width 347 height 34
click at [164, 257] on textarea at bounding box center [224, 253] width 347 height 34
paste textarea "rx:-%20SL200%20---K2D4B6%20----%201500/-%20"
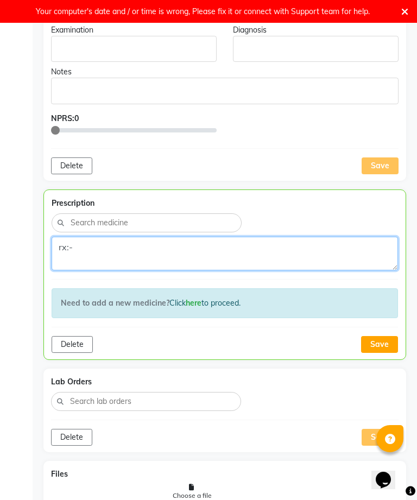
type textarea "rx:"
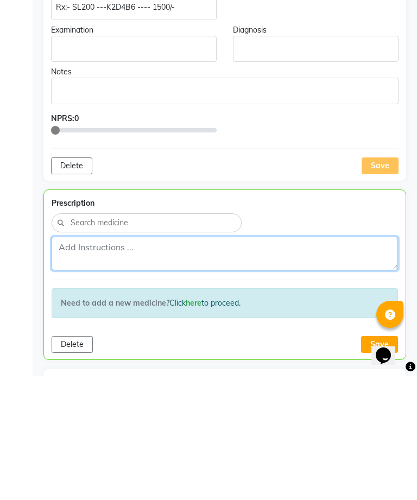
scroll to position [388, 0]
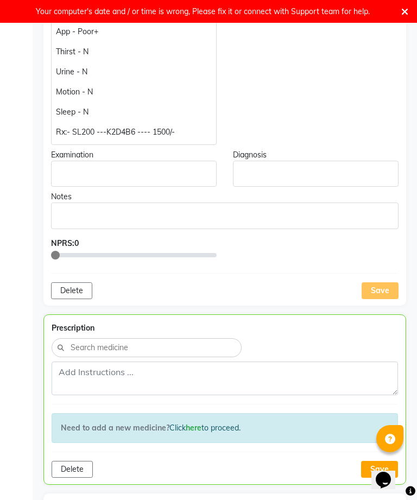
click at [160, 138] on p "Rx:- SL200 ---K2D4B6 ---- 1500/-" at bounding box center [133, 131] width 155 height 11
click at [160, 135] on p "Rx:- SL200 ---K2D4B6 ---- 1500/-" at bounding box center [133, 131] width 155 height 11
click at [169, 138] on p "Rx:- SL200 ---K2D4B6 ---- 1500/-" at bounding box center [133, 131] width 155 height 11
click at [171, 138] on p "Rx:- SL200 ---K2D4B6 ---- 1500/-" at bounding box center [133, 131] width 155 height 11
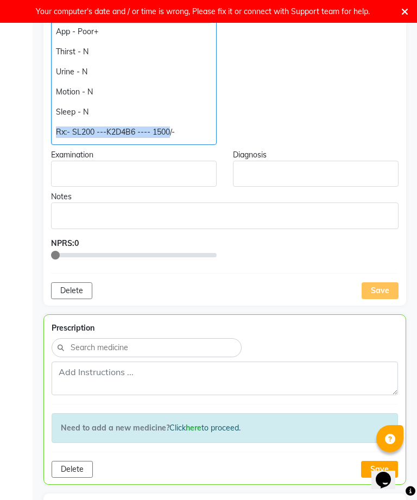
copy p "Rx:- SL200 ---K2D4B6 ---- 1500"
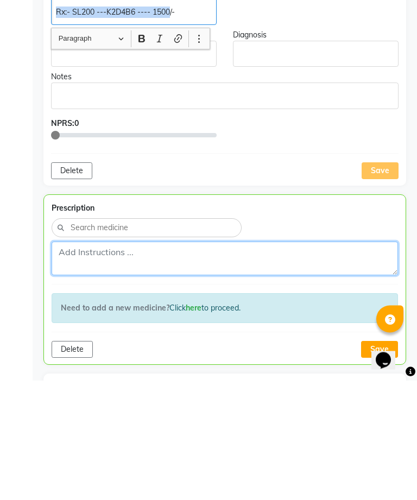
click at [265, 361] on textarea at bounding box center [225, 378] width 346 height 34
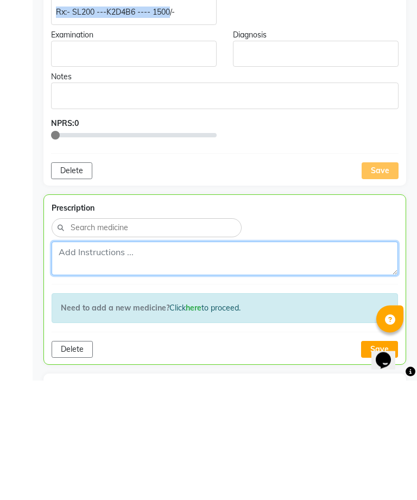
click at [267, 361] on textarea at bounding box center [225, 378] width 346 height 34
click at [242, 361] on textarea at bounding box center [225, 378] width 346 height 34
click at [244, 361] on textarea at bounding box center [225, 378] width 346 height 34
paste textarea "rx:-%20SL200%20---K2D4B6%20----%201500"
type textarea "rx:"
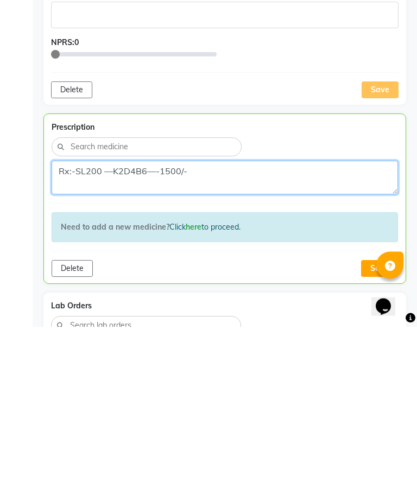
type textarea "Rx:-SL200 —K2D4B6—-1500/-"
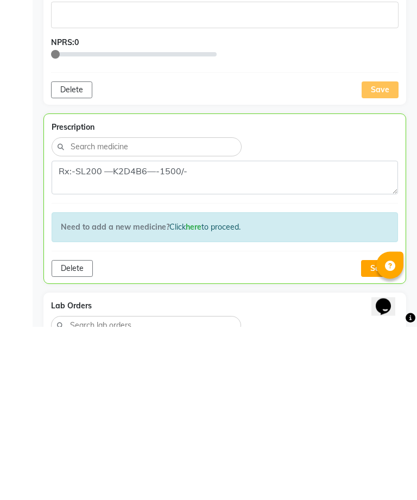
click at [381, 434] on button "Save" at bounding box center [379, 442] width 37 height 17
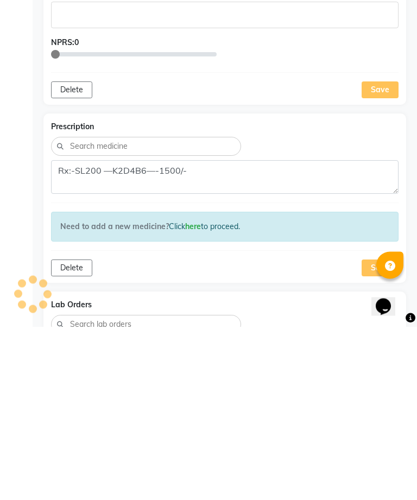
scroll to position [589, 0]
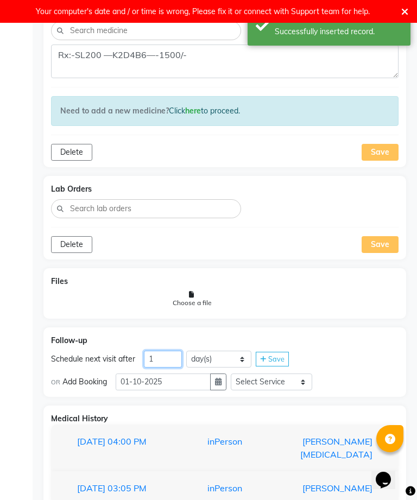
click at [166, 367] on input "1" at bounding box center [163, 359] width 38 height 17
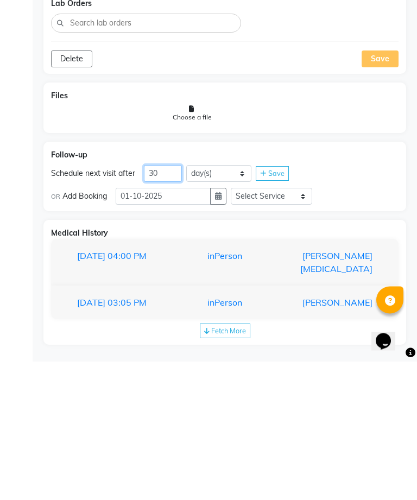
scroll to position [777, 0]
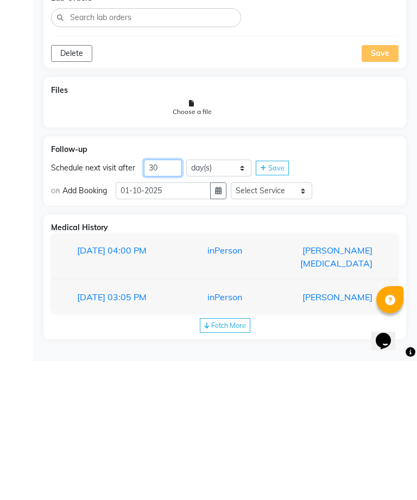
type input "30"
click at [266, 429] on div "inPerson" at bounding box center [225, 435] width 104 height 13
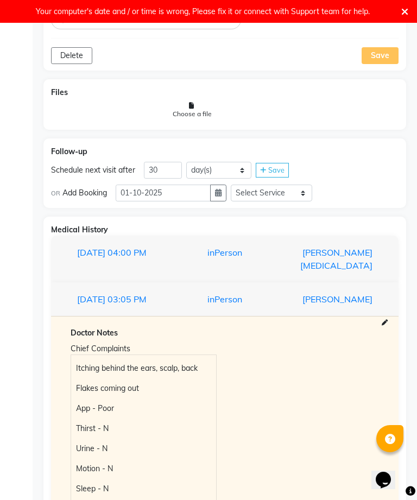
scroll to position [1001, 0]
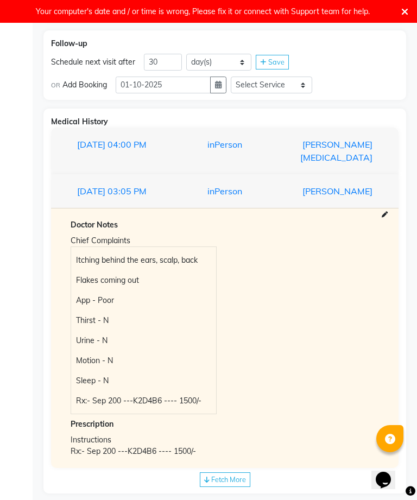
click at [231, 484] on span "Fetch More" at bounding box center [228, 479] width 35 height 9
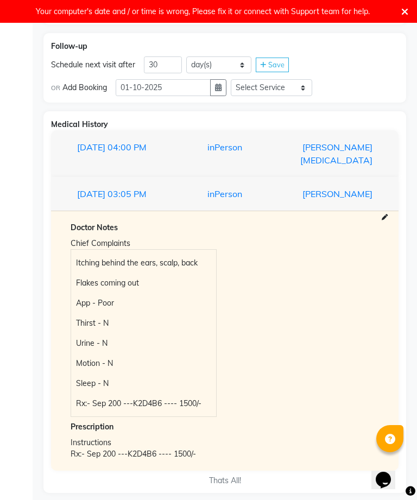
click at [282, 161] on div "[PERSON_NAME][MEDICAL_DATA]" at bounding box center [329, 154] width 104 height 26
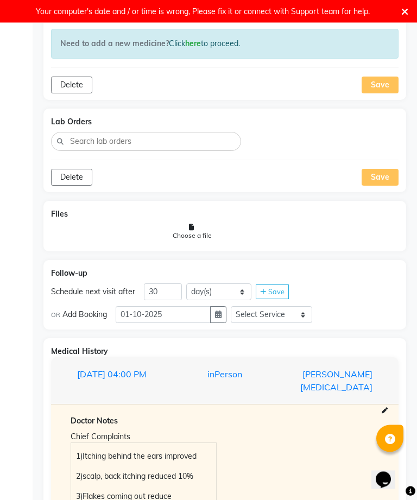
scroll to position [773, 0]
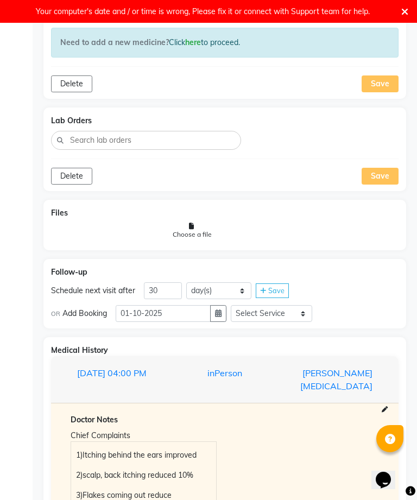
click at [282, 295] on span "Save" at bounding box center [276, 290] width 16 height 9
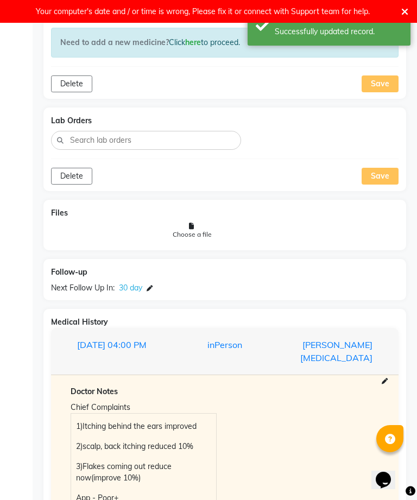
click at [145, 300] on div "Follow-up Next Follow Up In: 30 day" at bounding box center [224, 279] width 363 height 41
click at [153, 291] on icon at bounding box center [150, 288] width 6 height 6
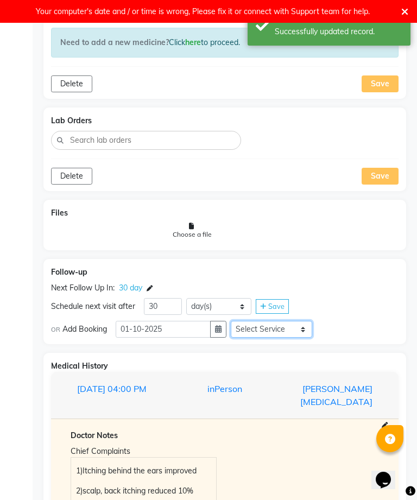
click at [296, 334] on select "Select Service In Person - Consultation Online - Follow Up Online - Consultatio…" at bounding box center [271, 329] width 81 height 17
select select "972997"
click at [275, 310] on span "Save" at bounding box center [276, 306] width 16 height 9
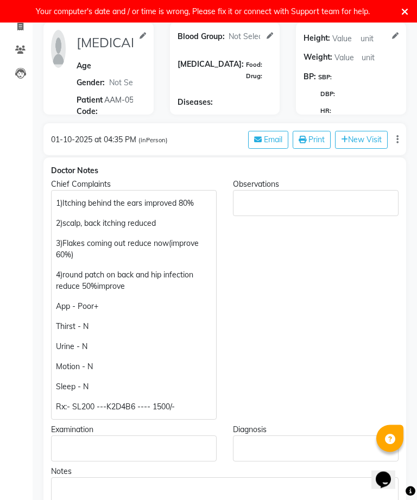
scroll to position [0, 0]
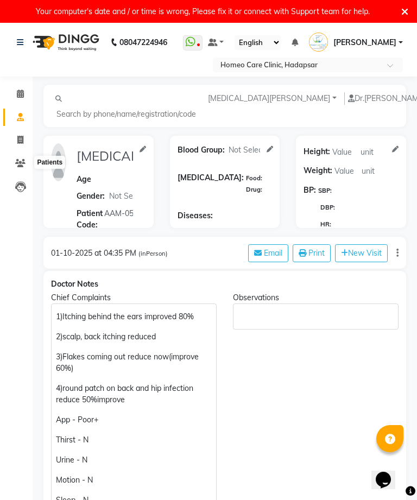
click at [19, 161] on icon at bounding box center [20, 163] width 10 height 8
